Goal: Task Accomplishment & Management: Complete application form

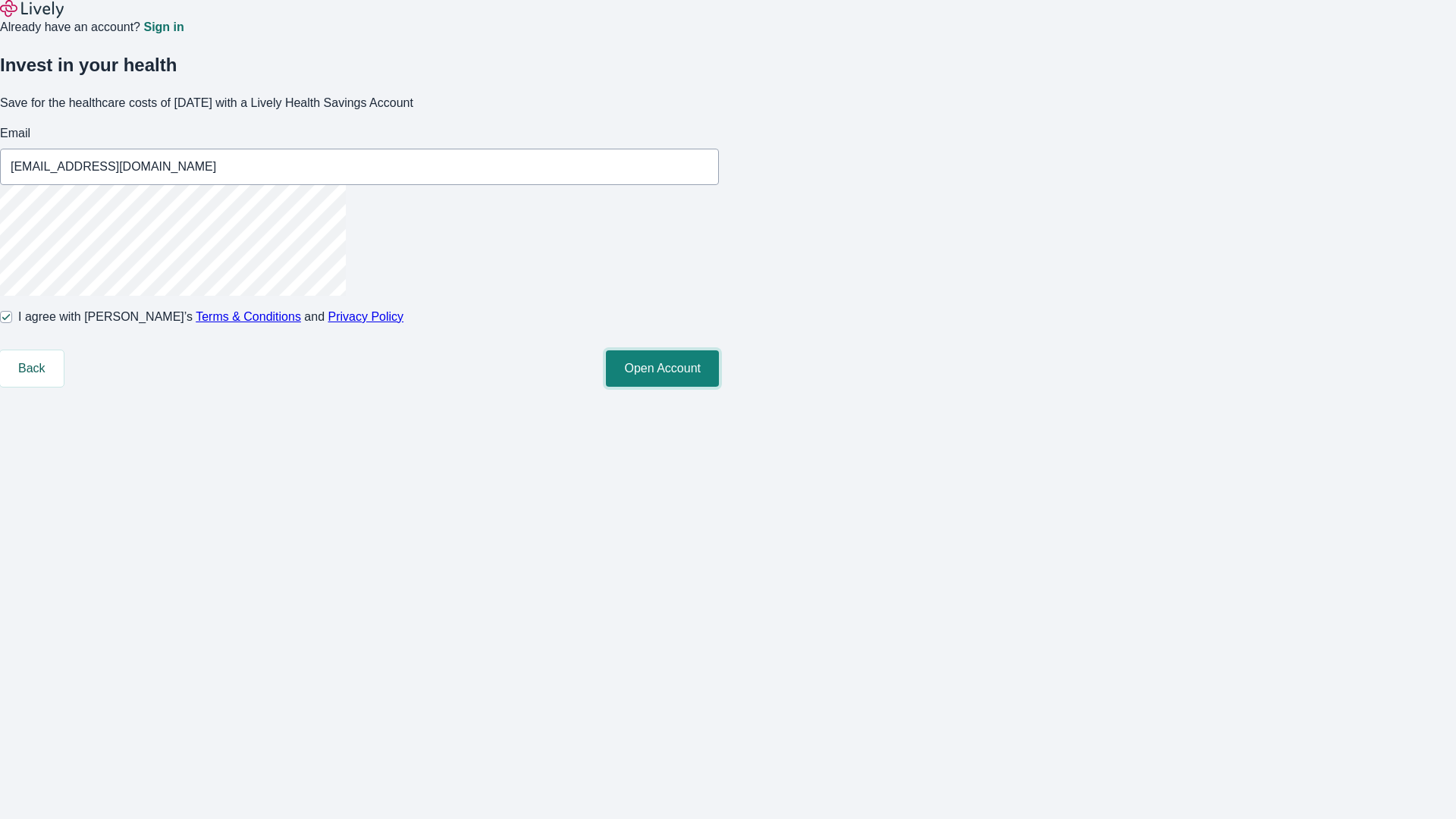
click at [719, 387] on button "Open Account" at bounding box center [662, 368] width 113 height 37
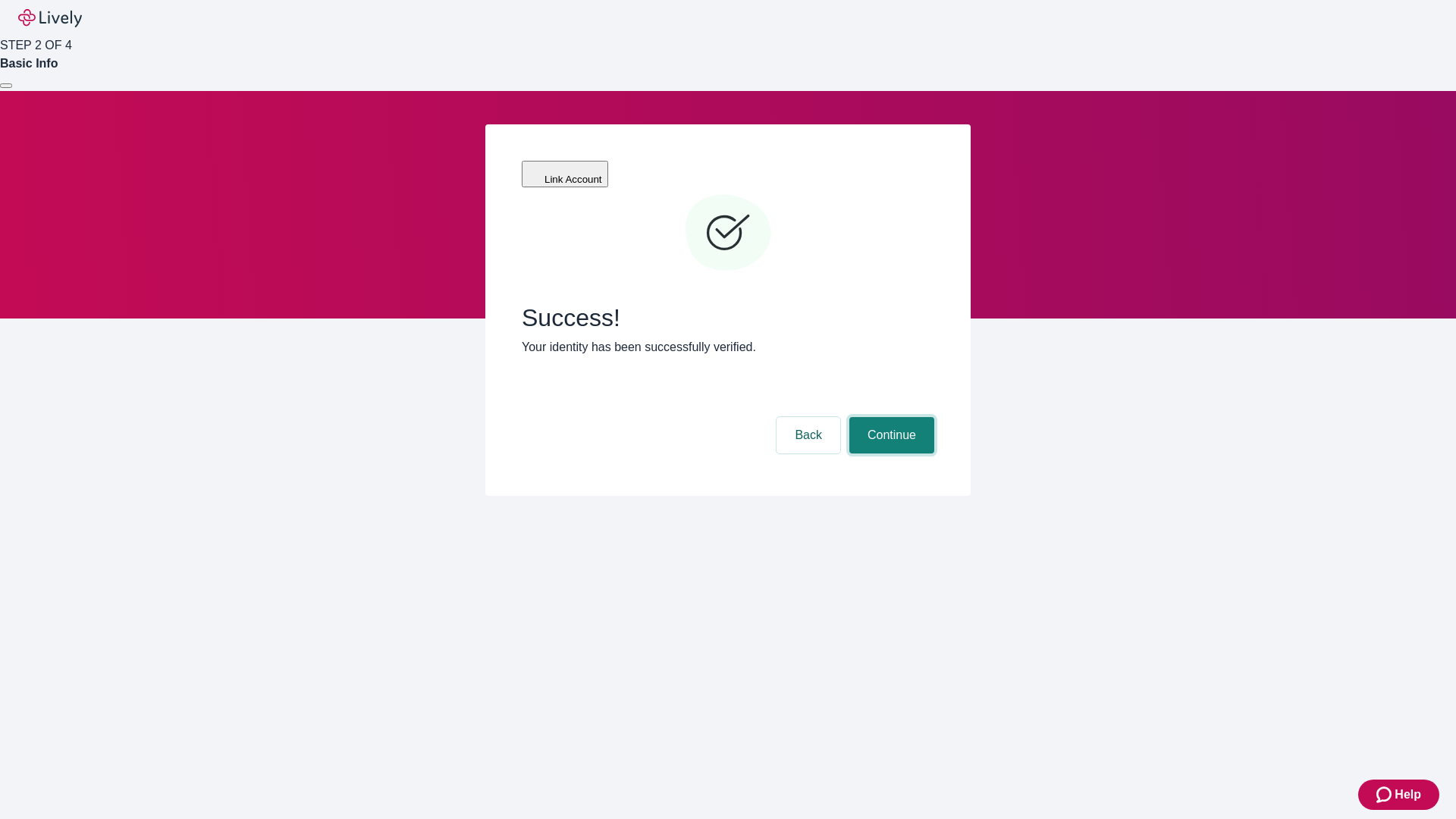
click at [889, 417] on button "Continue" at bounding box center [891, 435] width 85 height 37
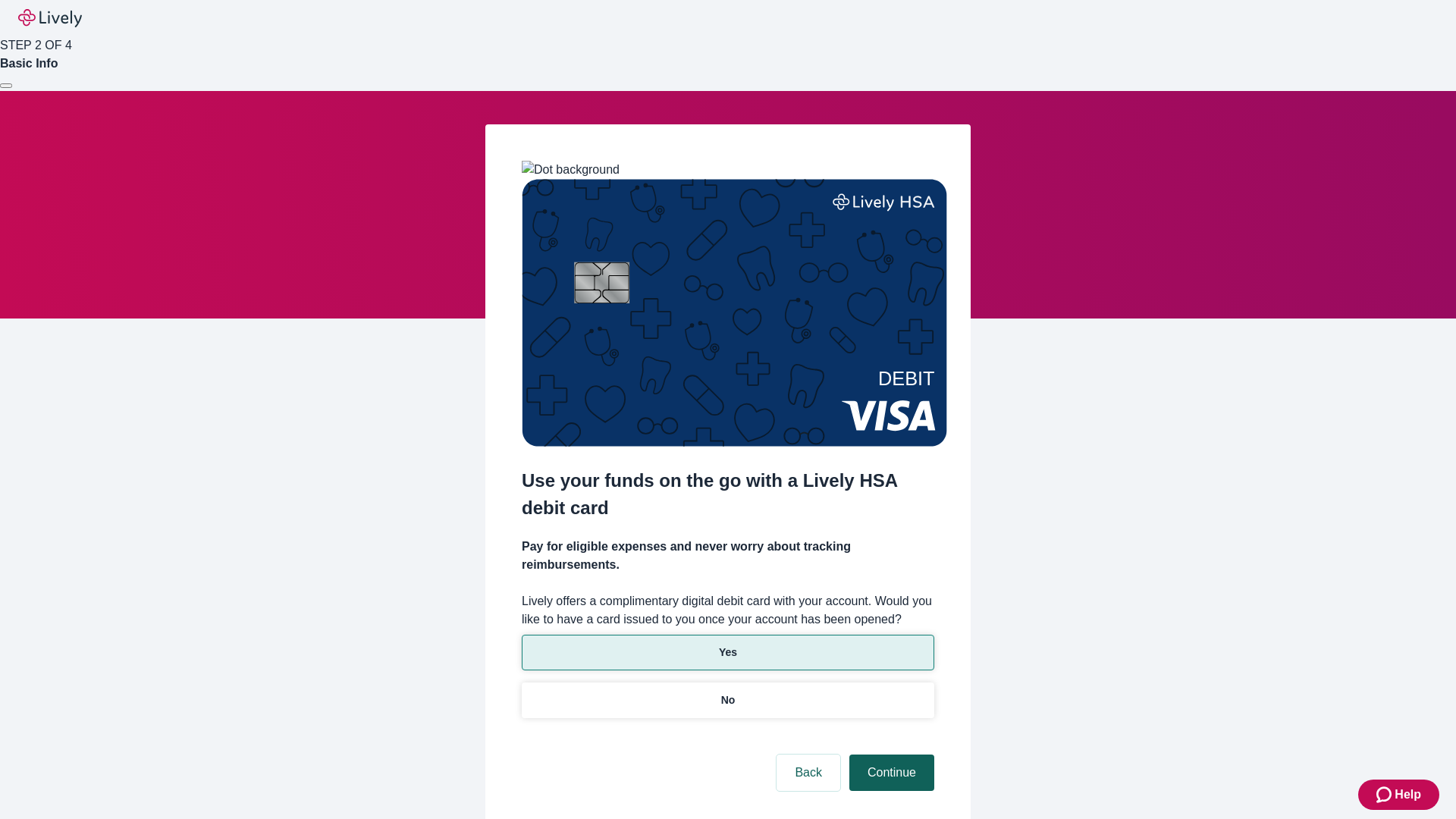
click at [728, 644] on p "Yes" at bounding box center [728, 652] width 18 height 16
click at [889, 754] on button "Continue" at bounding box center [891, 772] width 85 height 37
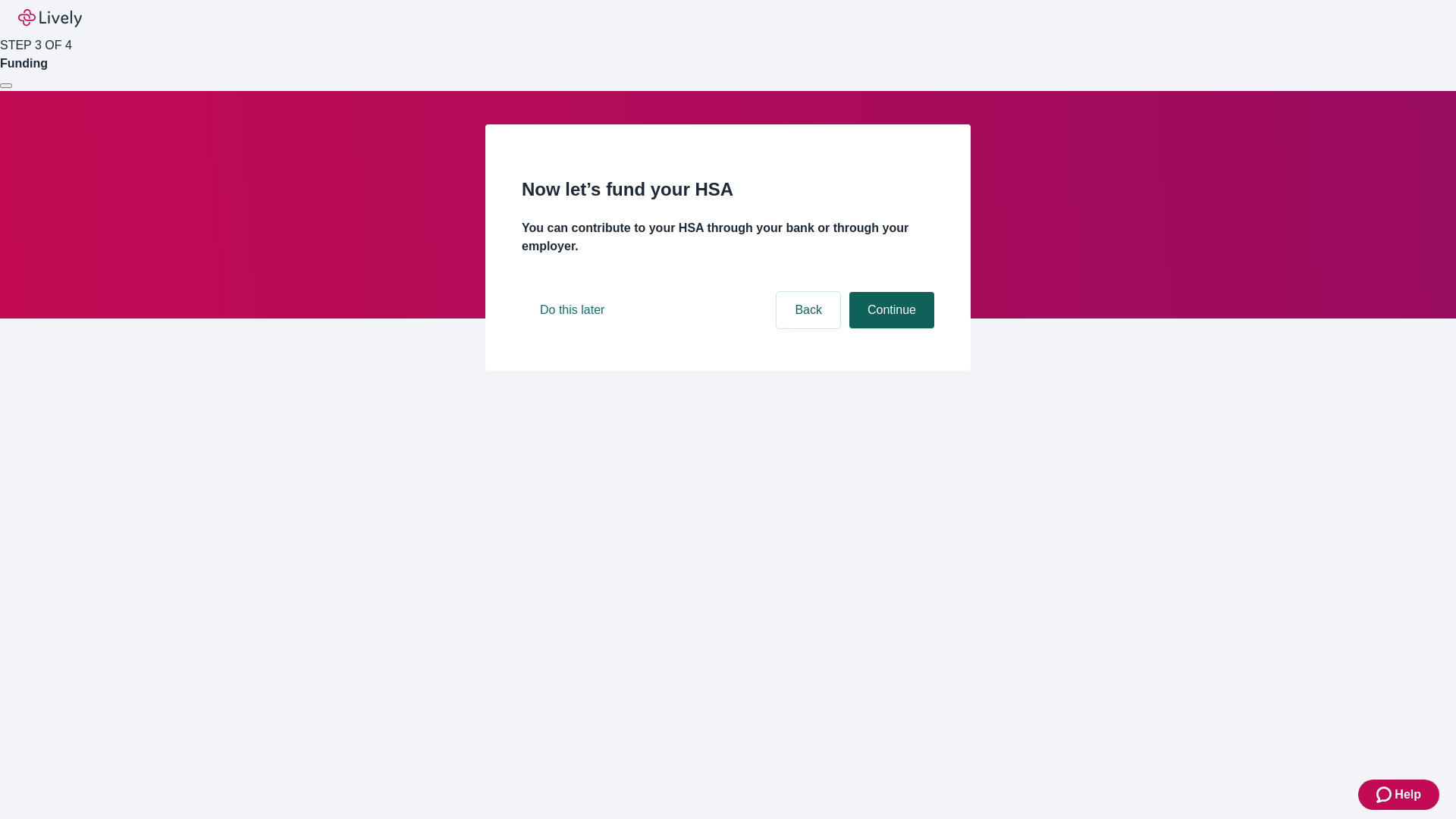
click at [889, 329] on button "Continue" at bounding box center [891, 310] width 85 height 37
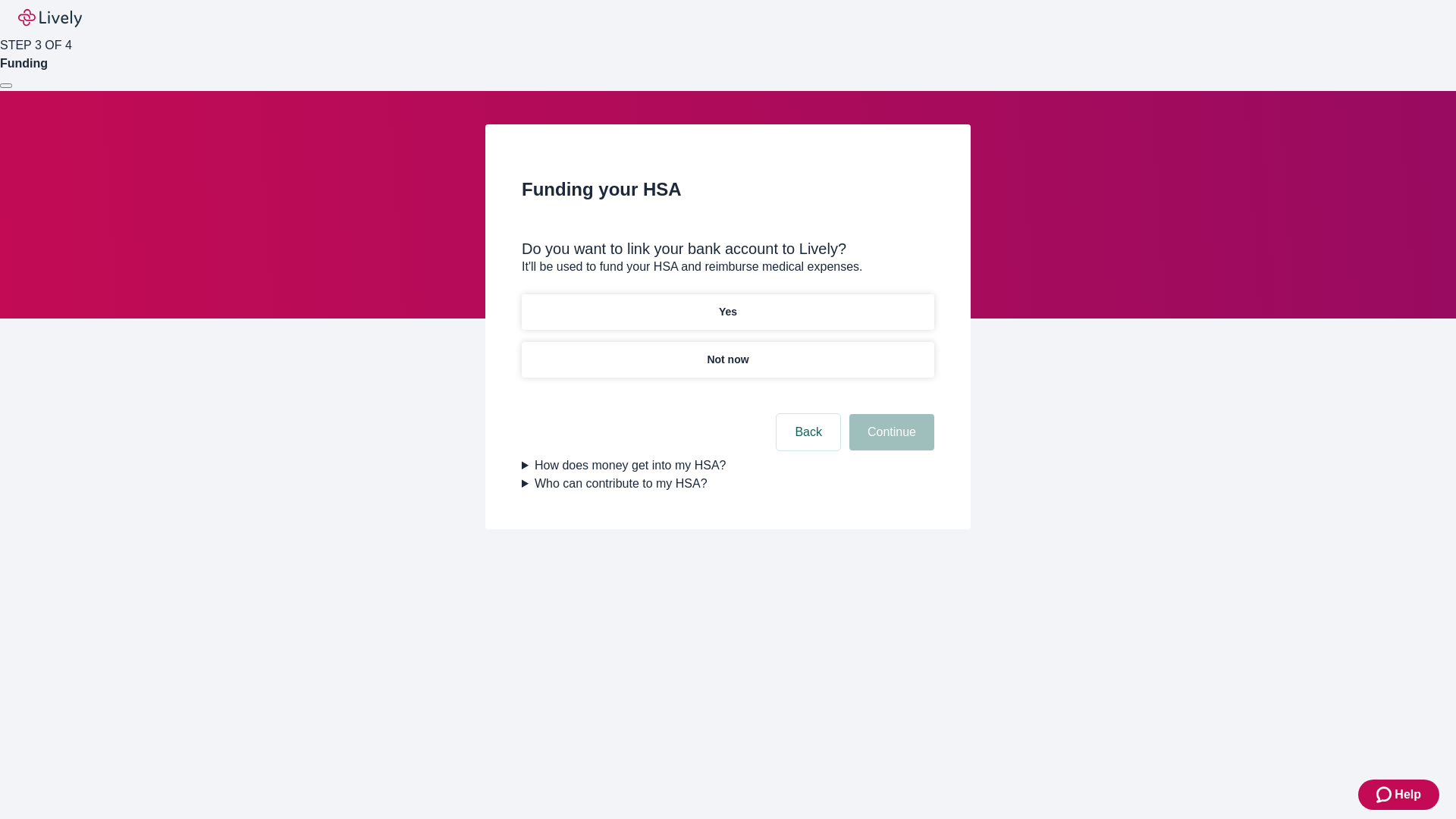
click at [728, 351] on p "Not now" at bounding box center [728, 359] width 41 height 16
click at [889, 441] on button "Continue" at bounding box center [891, 431] width 85 height 37
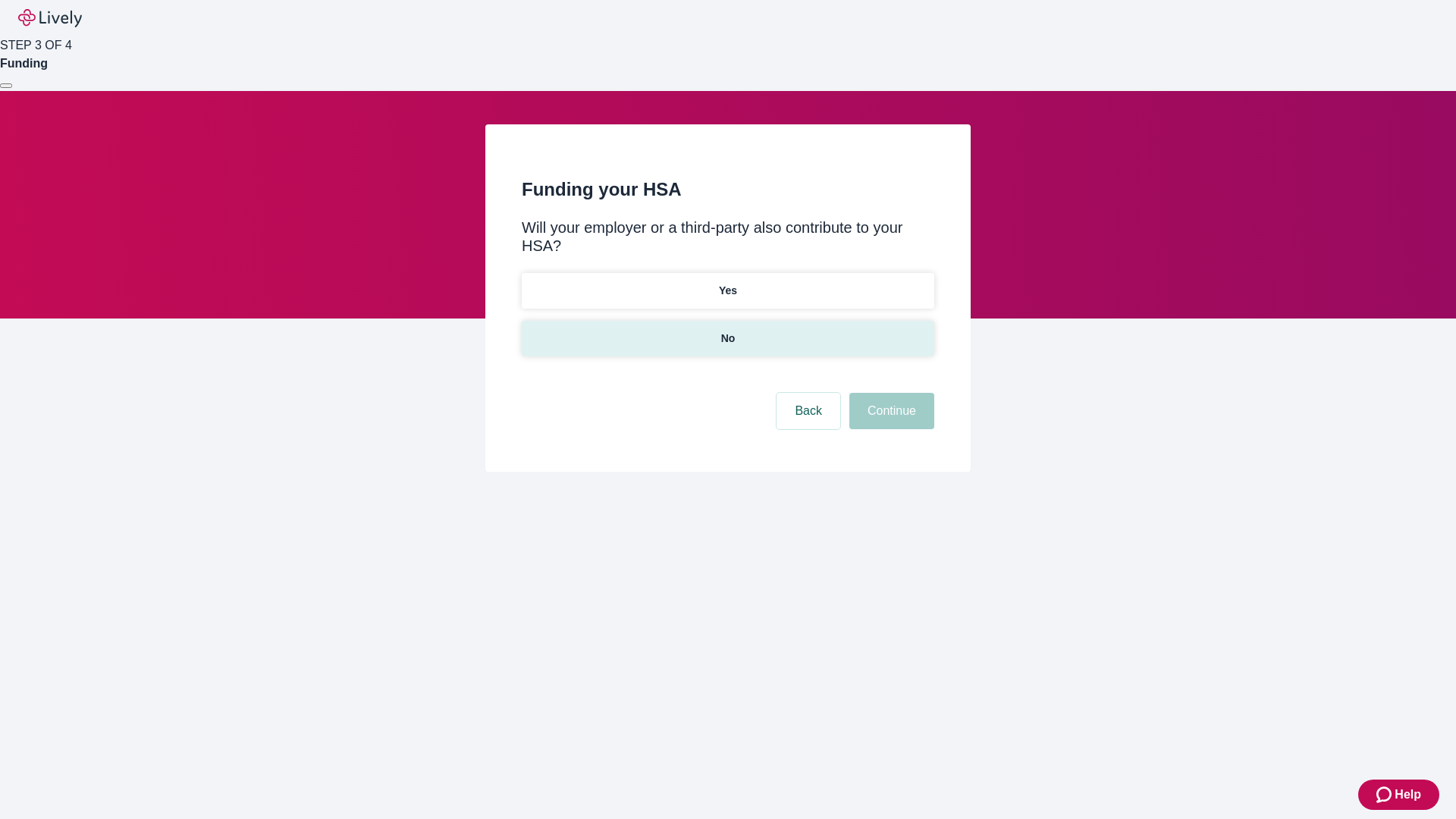
click at [728, 331] on p "No" at bounding box center [728, 338] width 15 height 16
click at [889, 393] on button "Continue" at bounding box center [891, 410] width 85 height 37
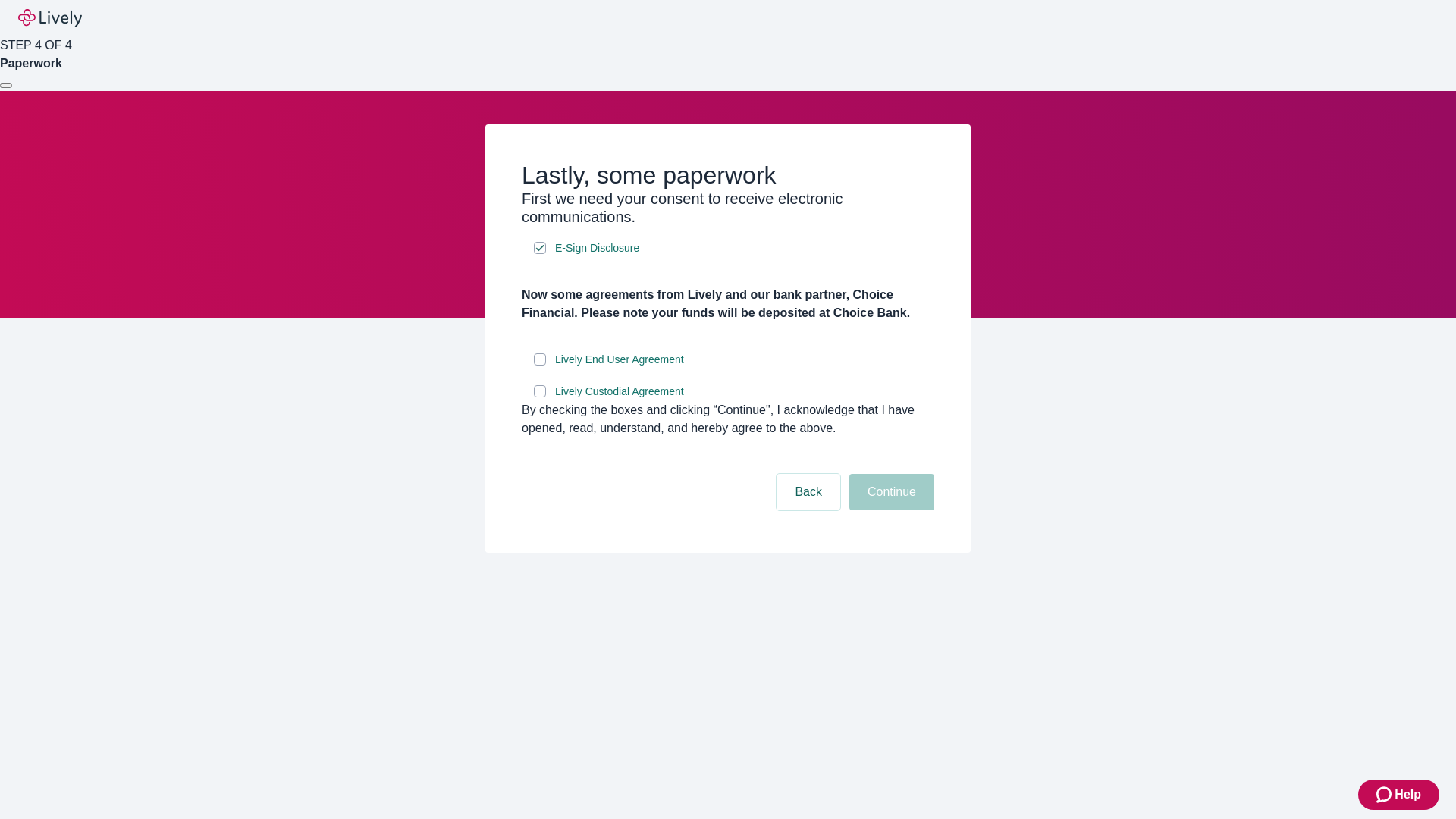
click at [540, 365] on input "Lively End User Agreement" at bounding box center [540, 359] width 12 height 12
checkbox input "true"
click at [540, 398] on input "Lively Custodial Agreement" at bounding box center [540, 391] width 12 height 12
checkbox input "true"
click at [889, 510] on button "Continue" at bounding box center [891, 491] width 85 height 37
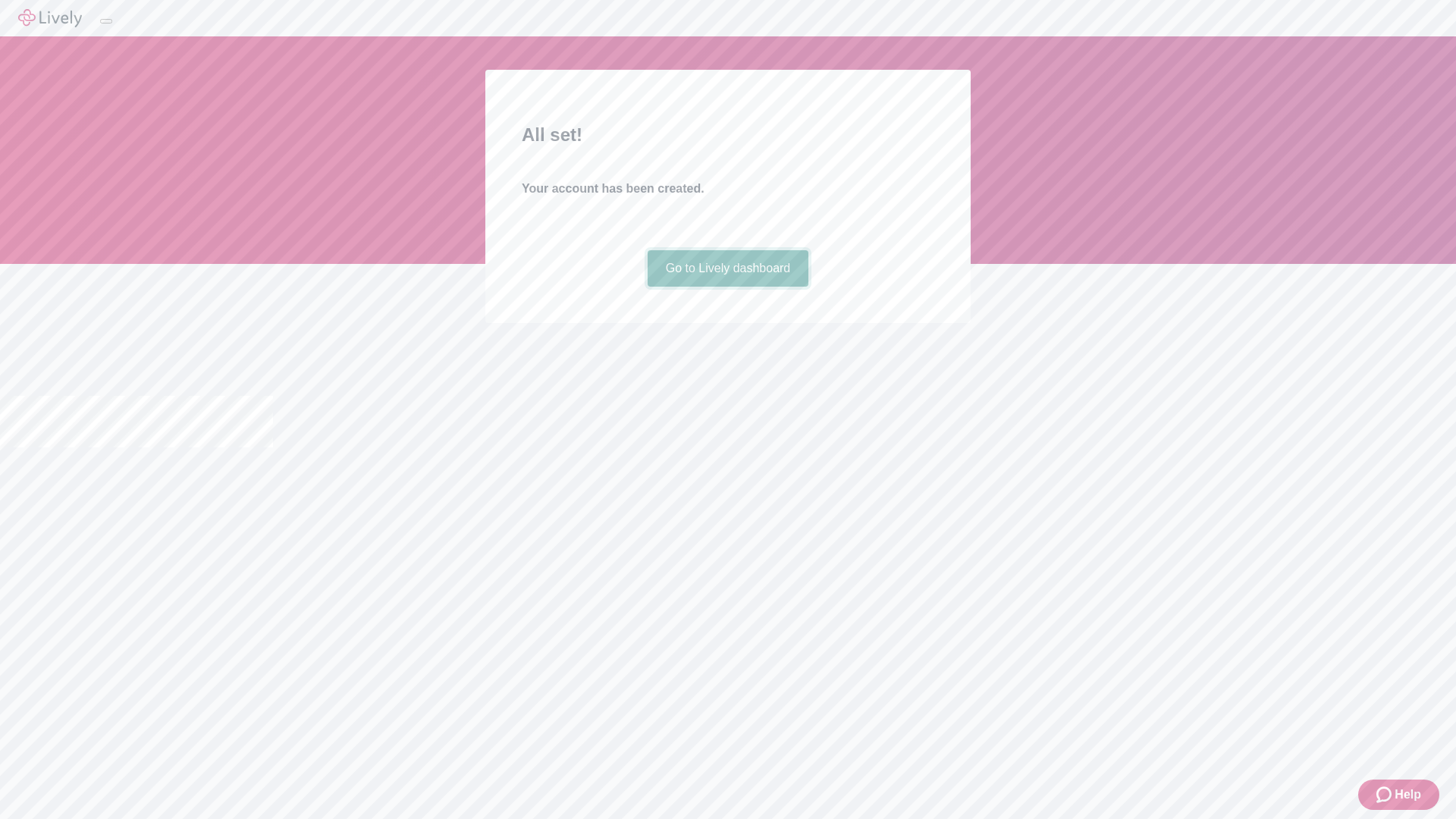
click at [728, 286] on link "Go to Lively dashboard" at bounding box center [728, 268] width 162 height 37
